Goal: Navigation & Orientation: Find specific page/section

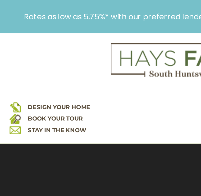
click at [45, 71] on link "STAY IN THE KNOW" at bounding box center [31, 72] width 32 height 4
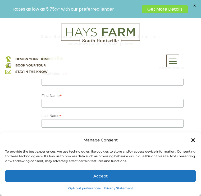
scroll to position [95, 0]
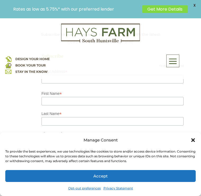
click at [193, 143] on div "Close dialog" at bounding box center [192, 139] width 5 height 5
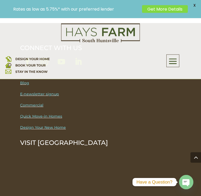
scroll to position [281, 0]
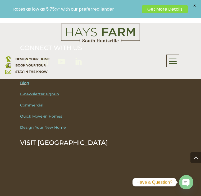
click at [59, 117] on link "Quick Move-in Homes" at bounding box center [41, 116] width 42 height 5
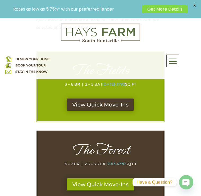
click at [126, 102] on link "View Quick Move-Ins" at bounding box center [100, 104] width 67 height 12
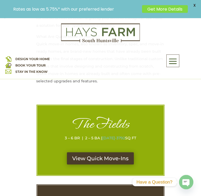
scroll to position [126, 0]
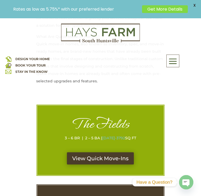
click at [31, 56] on p "DESIGN YOUR HOME BOOK YOUR TOUR STAY IN THE KNOW" at bounding box center [50, 65] width 90 height 19
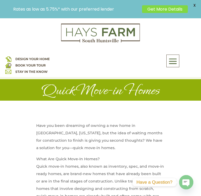
scroll to position [0, 0]
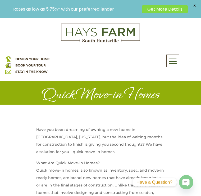
click at [28, 54] on div "DESIGN YOUR HOME BOOK YOUR TOUR STAY IN THE KNOW" at bounding box center [45, 59] width 90 height 32
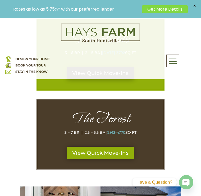
scroll to position [219, 0]
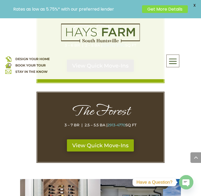
click at [109, 142] on link "View Quick Move-Ins" at bounding box center [100, 145] width 67 height 12
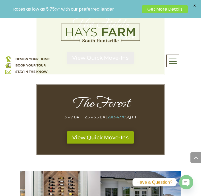
scroll to position [227, 0]
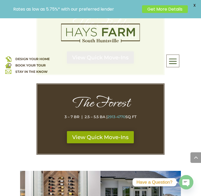
click at [38, 52] on div "DESIGN YOUR HOME BOOK YOUR TOUR STAY IN THE KNOW" at bounding box center [45, 59] width 90 height 32
click at [44, 52] on div "DESIGN YOUR HOME BOOK YOUR TOUR STAY IN THE KNOW" at bounding box center [45, 59] width 90 height 32
click at [44, 54] on div "DESIGN YOUR HOME BOOK YOUR TOUR STAY IN THE KNOW" at bounding box center [45, 59] width 90 height 32
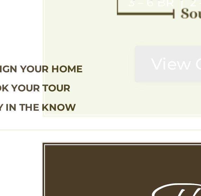
click at [15, 57] on span "DESIGN YOUR HOME" at bounding box center [32, 59] width 34 height 4
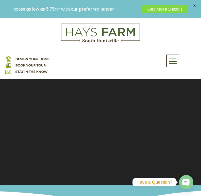
click at [48, 55] on div "DESIGN YOUR HOME BOOK YOUR TOUR STAY IN THE KNOW" at bounding box center [45, 59] width 90 height 32
click at [44, 57] on span "DESIGN YOUR HOME" at bounding box center [32, 59] width 34 height 4
